Goal: Navigation & Orientation: Find specific page/section

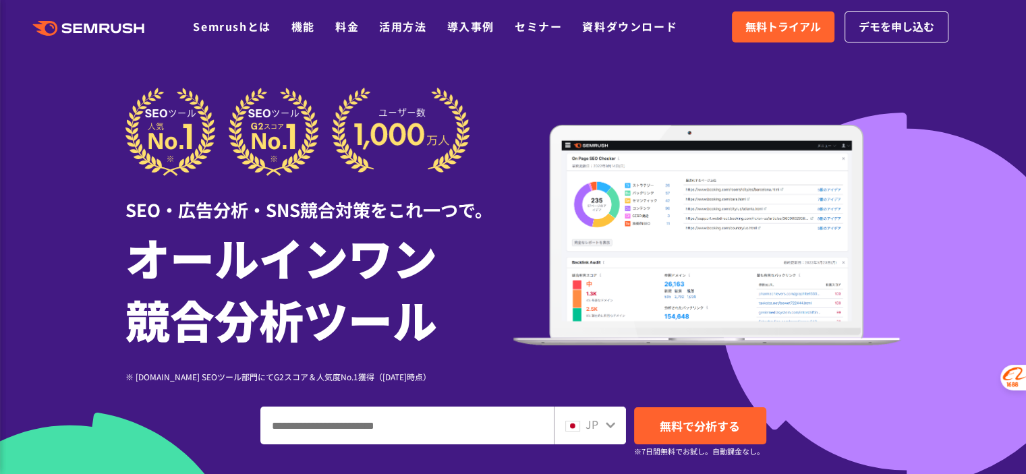
click at [784, 59] on div at bounding box center [513, 376] width 1026 height 752
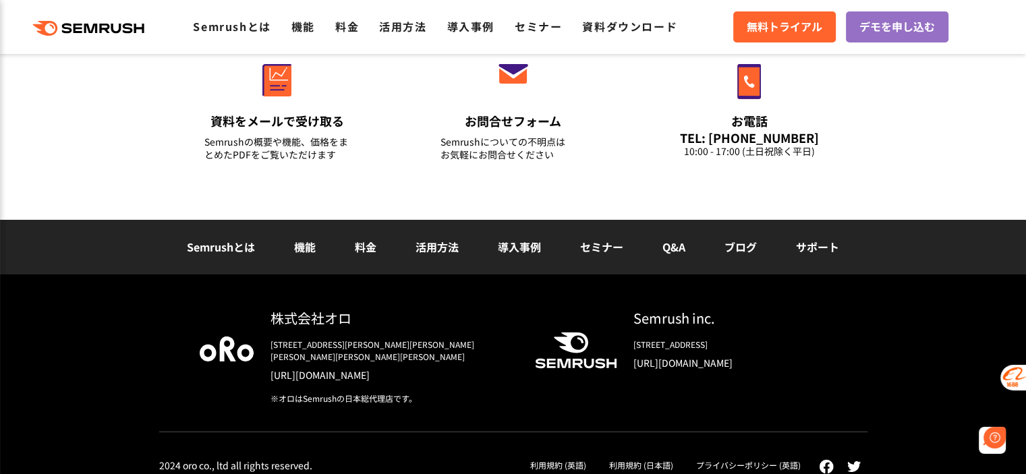
click at [653, 460] on link "利用規約 (日本語)" at bounding box center [641, 465] width 64 height 11
click at [784, 460] on link "プライバシーポリシー (英語)" at bounding box center [748, 465] width 105 height 11
